Goal: Check status: Check status

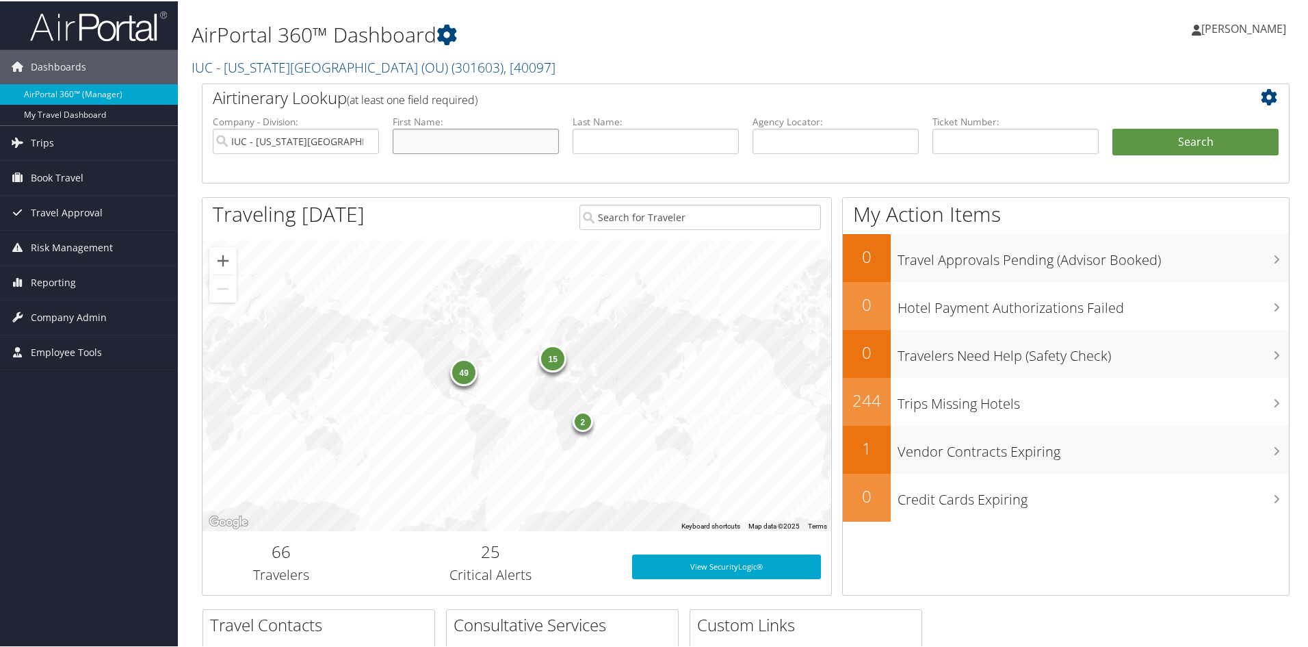
click at [450, 140] on input "text" at bounding box center [476, 139] width 166 height 25
click at [628, 144] on input "text" at bounding box center [656, 139] width 166 height 25
type input "Sandkam"
click at [1206, 139] on button "Search" at bounding box center [1196, 140] width 166 height 27
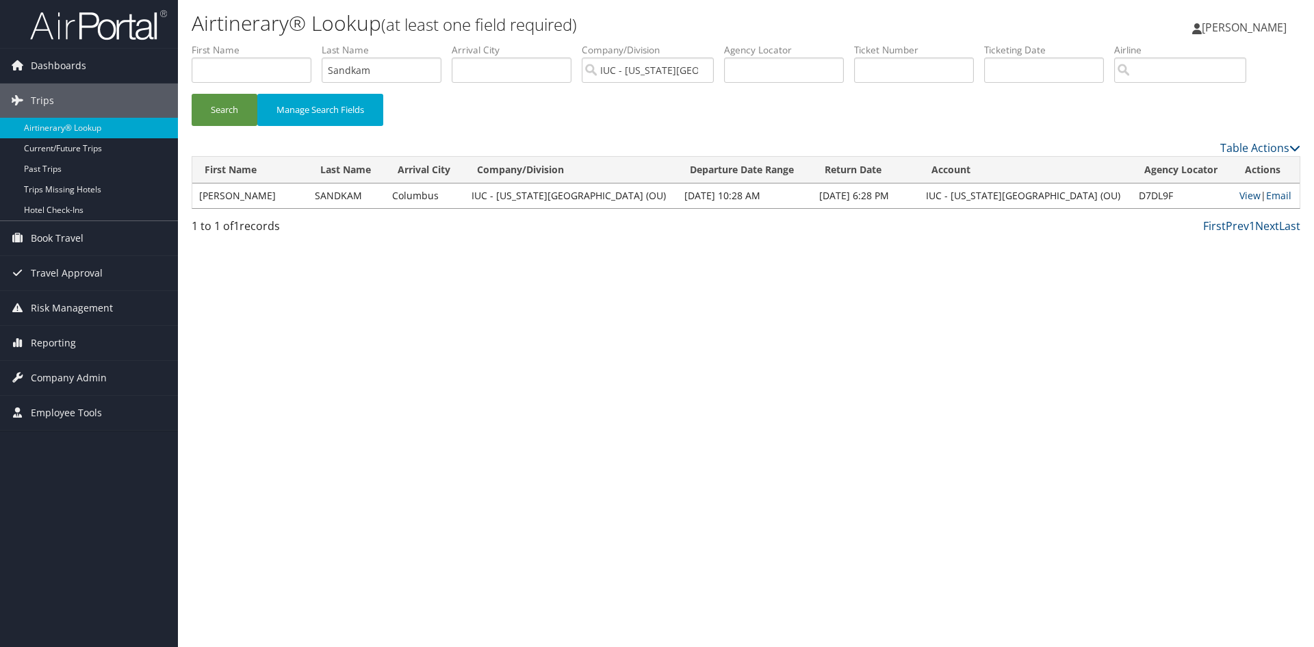
click at [282, 194] on td "BENJAMIN ALEXANDER" at bounding box center [250, 195] width 116 height 25
click at [1239, 198] on link "View" at bounding box center [1249, 195] width 21 height 13
